Goal: Task Accomplishment & Management: Use online tool/utility

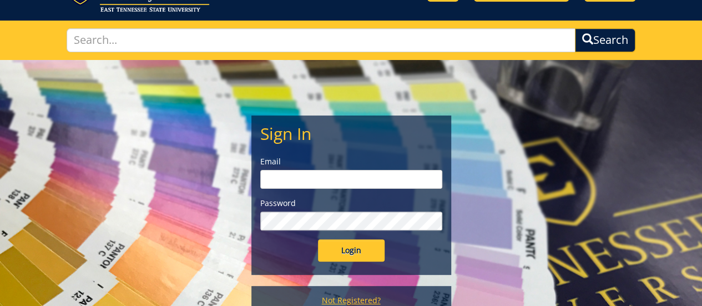
scroll to position [111, 0]
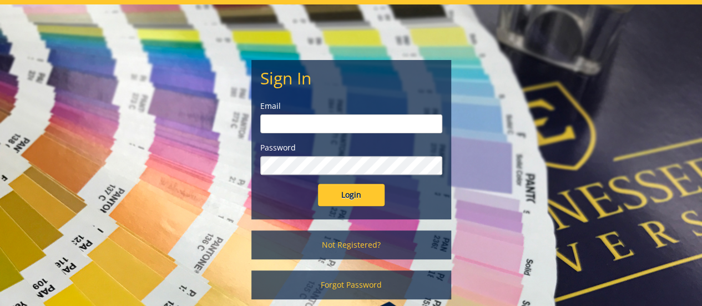
type input "[PERSON_NAME][EMAIL_ADDRESS][DOMAIN_NAME]"
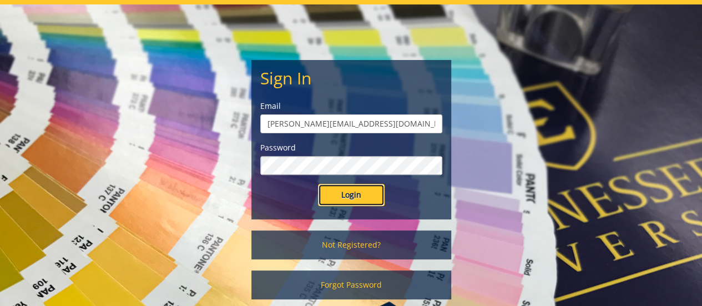
click at [348, 194] on input "Login" at bounding box center [351, 195] width 67 height 22
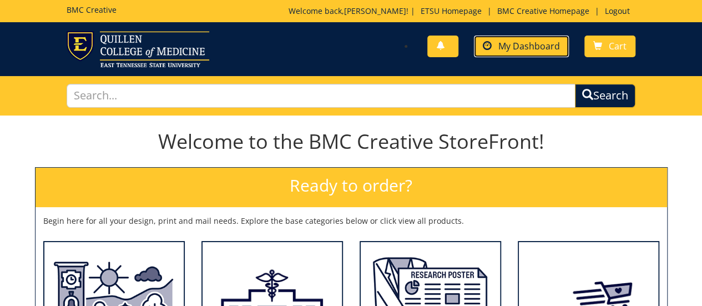
click at [543, 47] on span "My Dashboard" at bounding box center [529, 46] width 62 height 12
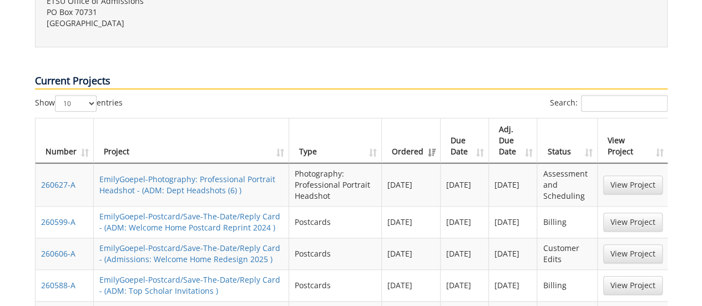
scroll to position [555, 0]
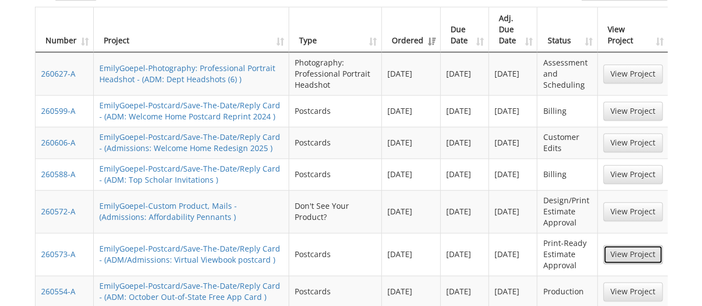
click at [620, 245] on link "View Project" at bounding box center [632, 254] width 59 height 19
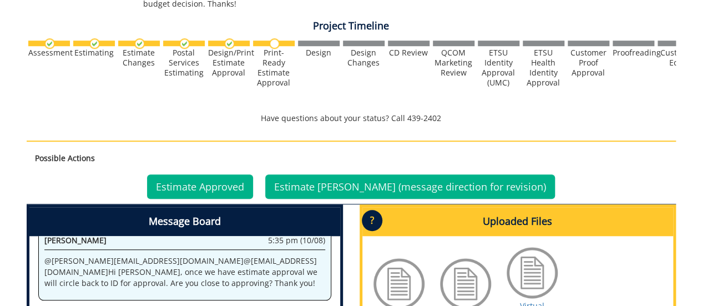
scroll to position [499, 0]
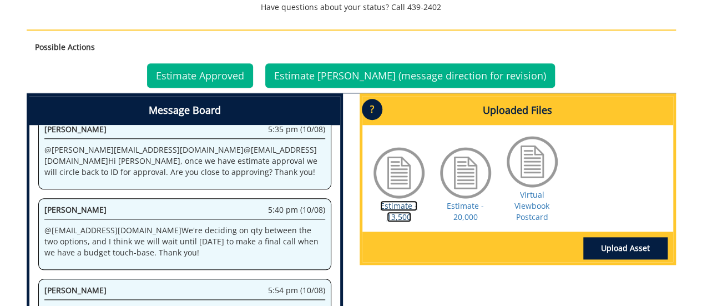
click at [401, 217] on link "Estimate - 13,500" at bounding box center [398, 211] width 37 height 22
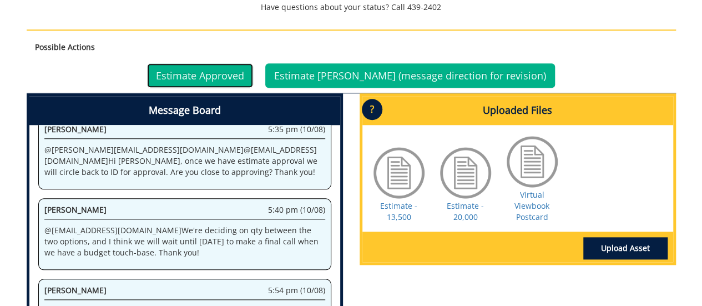
click at [233, 74] on link "Estimate Approved" at bounding box center [200, 75] width 106 height 24
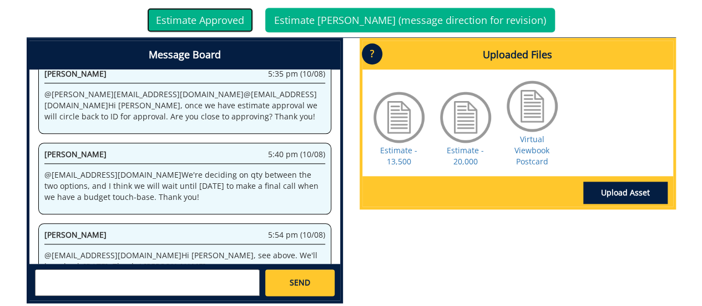
scroll to position [610, 0]
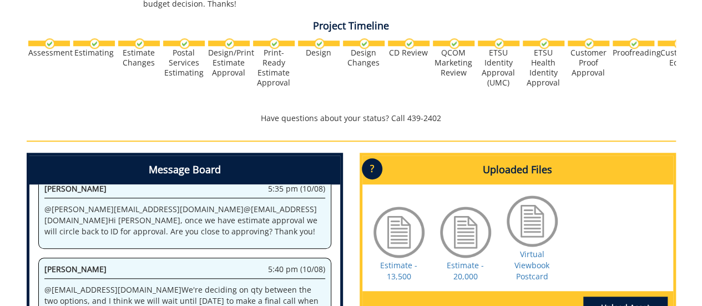
scroll to position [555, 0]
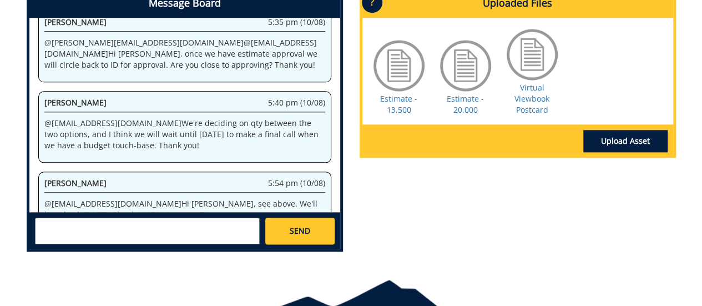
click at [165, 218] on textarea at bounding box center [147, 231] width 225 height 27
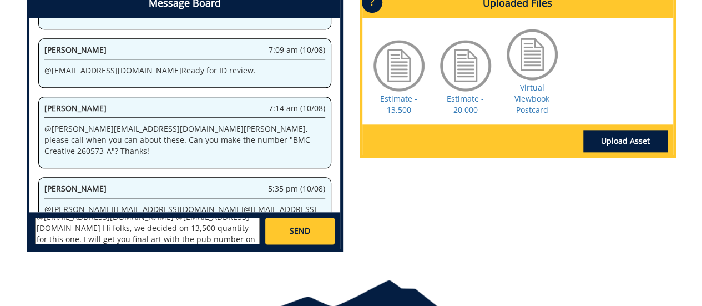
scroll to position [518, 0]
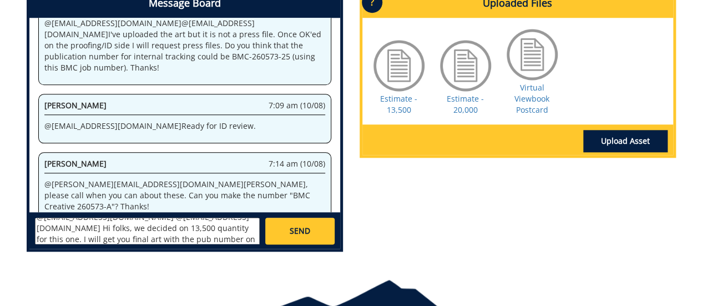
type textarea "@[EMAIL_ADDRESS][DOMAIN_NAME] @[EMAIL_ADDRESS][DOMAIN_NAME] Hi folks, we decide…"
click at [296, 221] on link "SEND" at bounding box center [299, 231] width 69 height 27
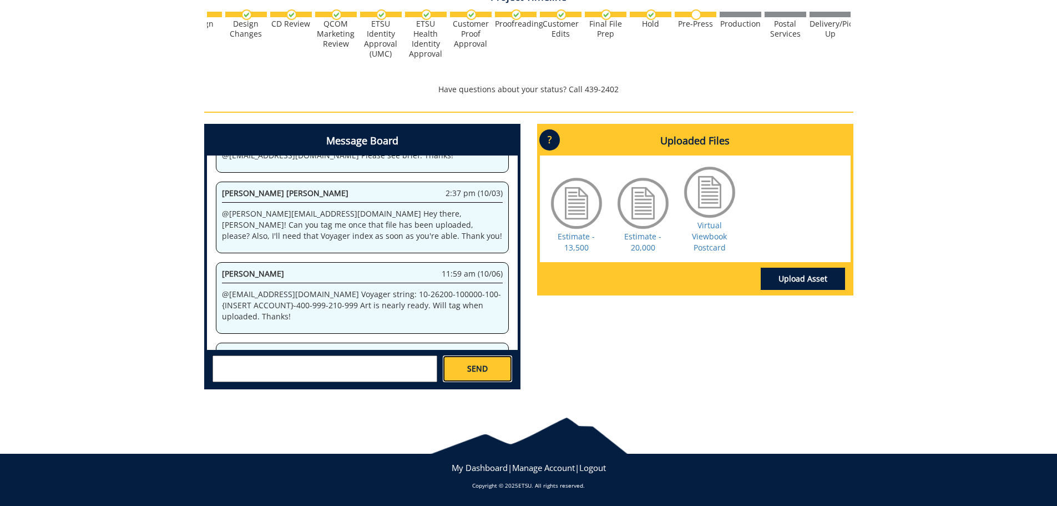
scroll to position [118262, 0]
